Goal: Task Accomplishment & Management: Manage account settings

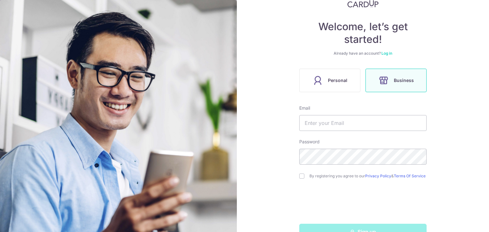
scroll to position [66, 0]
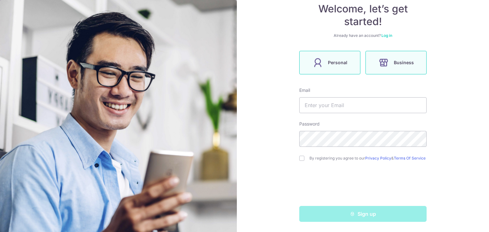
click at [328, 59] on span "Personal" at bounding box center [337, 63] width 19 height 8
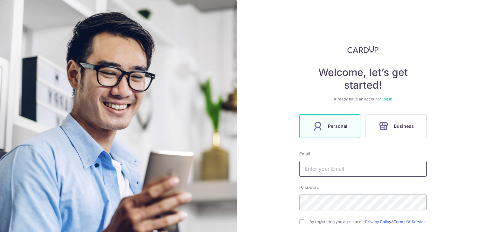
click at [336, 169] on input "text" at bounding box center [362, 169] width 127 height 16
type input "[EMAIL_ADDRESS][DOMAIN_NAME]"
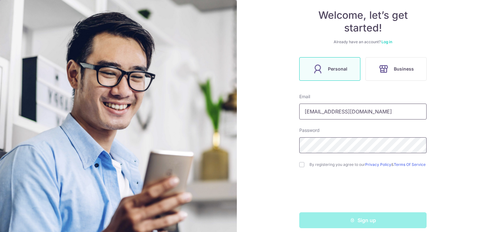
scroll to position [66, 0]
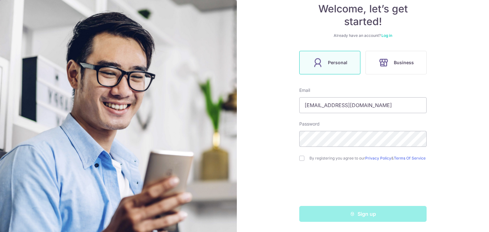
click at [338, 216] on div "Sign up" at bounding box center [362, 214] width 135 height 16
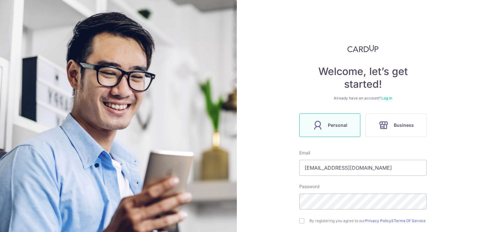
scroll to position [0, 0]
click at [387, 97] on link "Log in" at bounding box center [386, 99] width 11 height 5
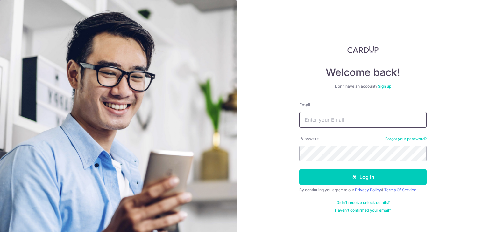
click at [357, 122] on input "Email" at bounding box center [362, 120] width 127 height 16
type input "[EMAIL_ADDRESS][DOMAIN_NAME]"
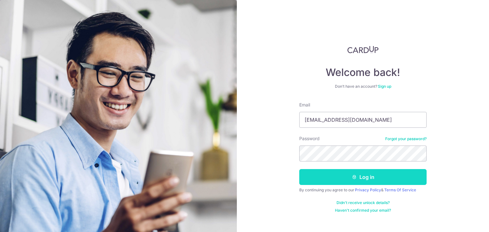
click at [378, 184] on button "Log in" at bounding box center [362, 177] width 127 height 16
